Goal: Check status: Check status

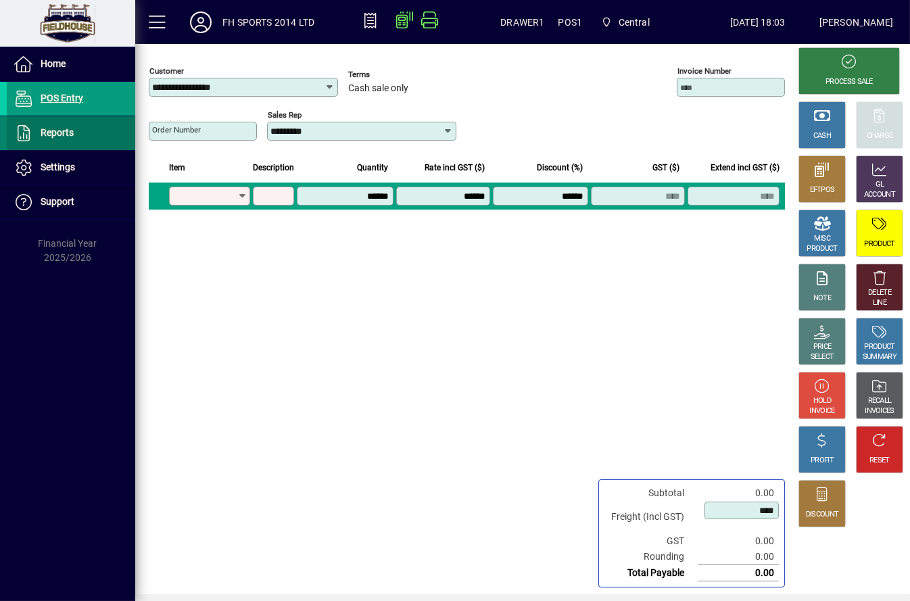
click at [78, 137] on span at bounding box center [71, 133] width 128 height 32
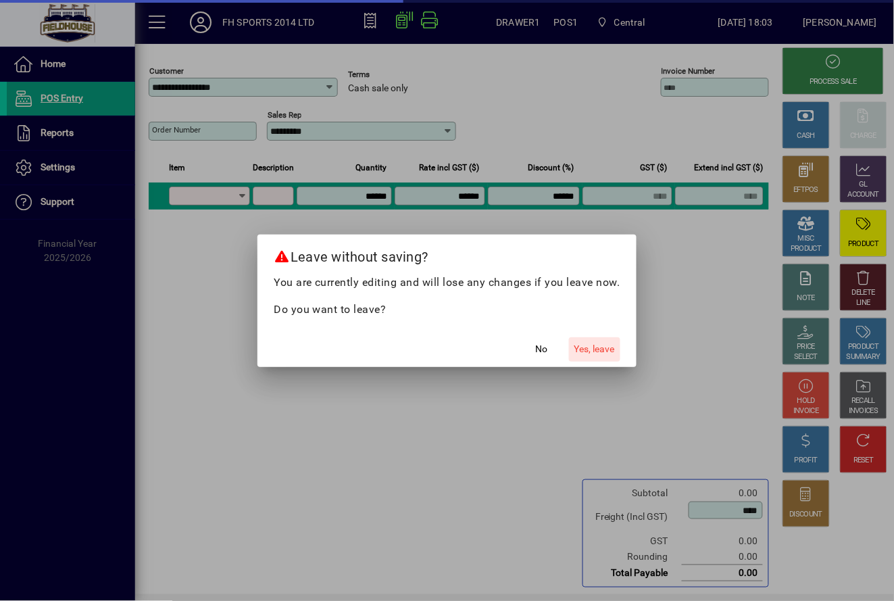
click at [574, 345] on span "Yes, leave" at bounding box center [594, 349] width 41 height 14
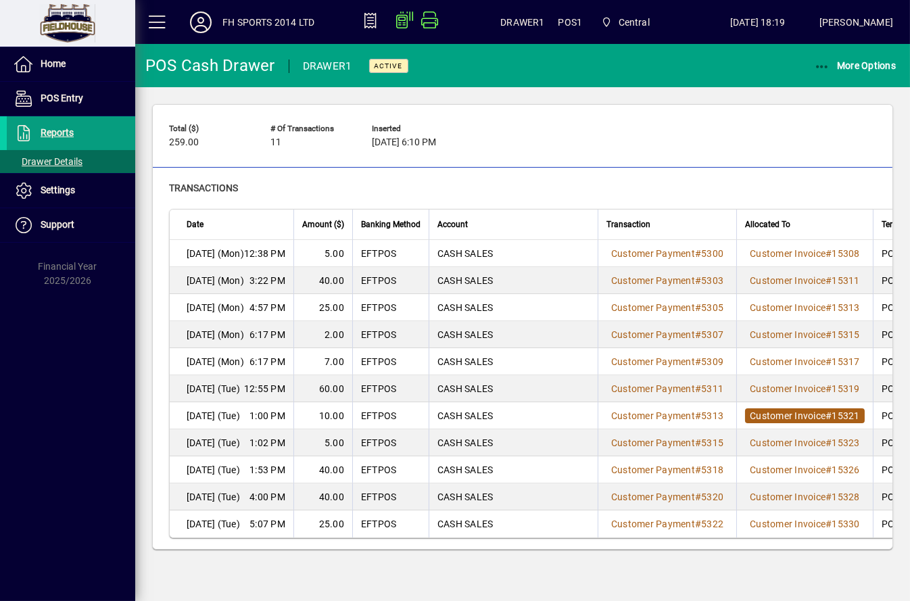
click at [810, 408] on span "Customer Invoice # 15321" at bounding box center [805, 415] width 120 height 15
